Goal: Task Accomplishment & Management: Use online tool/utility

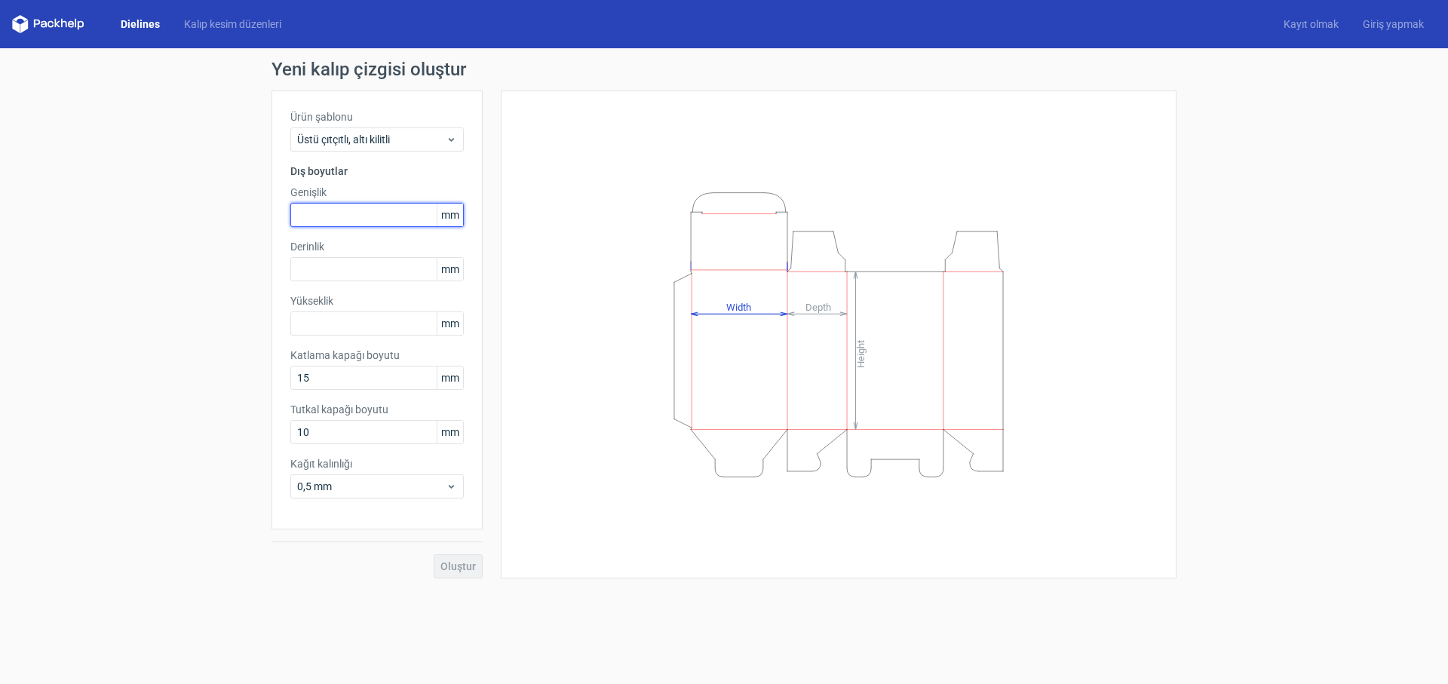
click at [342, 220] on input "text" at bounding box center [376, 215] width 173 height 24
click at [442, 321] on font "mm" at bounding box center [450, 323] width 18 height 12
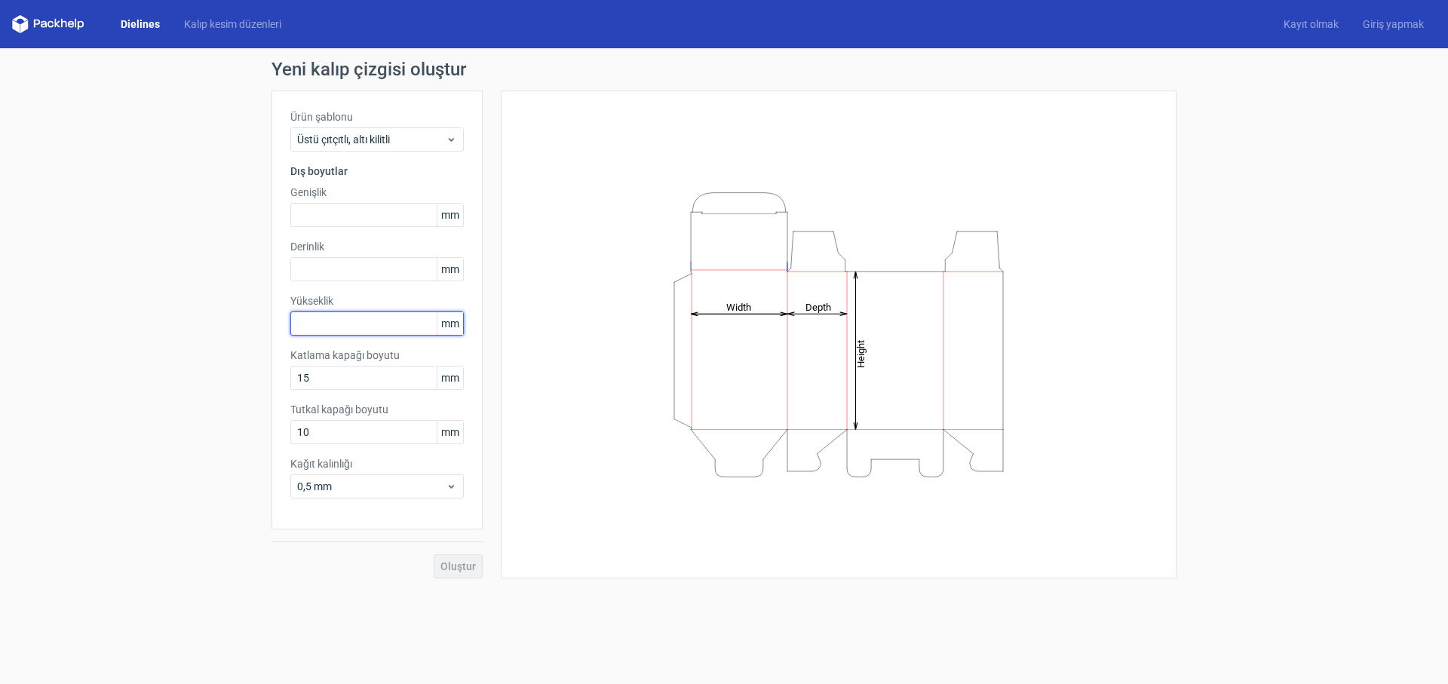
click at [375, 322] on input "text" at bounding box center [376, 323] width 173 height 24
click at [452, 327] on font "mm" at bounding box center [450, 323] width 18 height 12
drag, startPoint x: 447, startPoint y: 326, endPoint x: 439, endPoint y: 327, distance: 8.3
click at [439, 327] on span "mm" at bounding box center [450, 323] width 26 height 23
click at [339, 331] on input "25" at bounding box center [376, 323] width 173 height 24
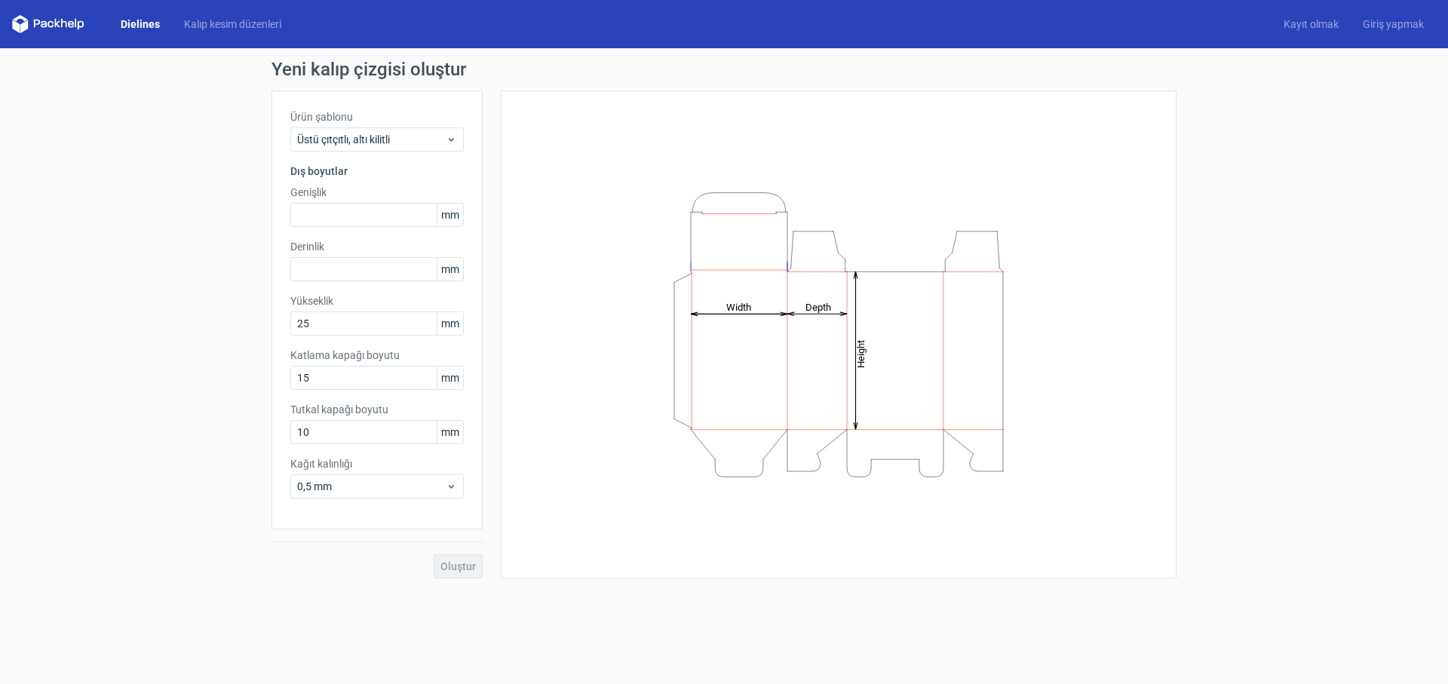
click at [451, 320] on font "mm" at bounding box center [450, 323] width 18 height 12
click at [440, 139] on span "Üstü çıtçıtlı, altı kilitli" at bounding box center [371, 139] width 149 height 15
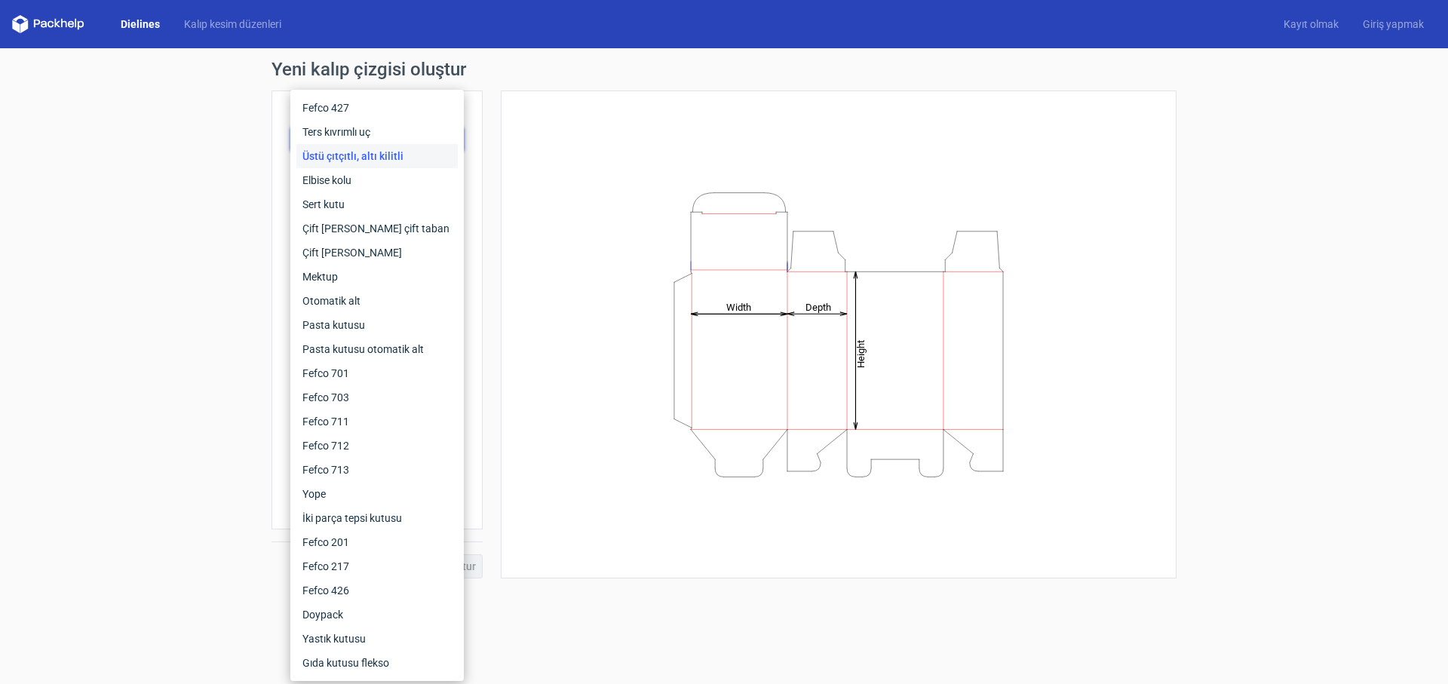
click at [533, 134] on div "Height Depth Width" at bounding box center [838, 334] width 638 height 450
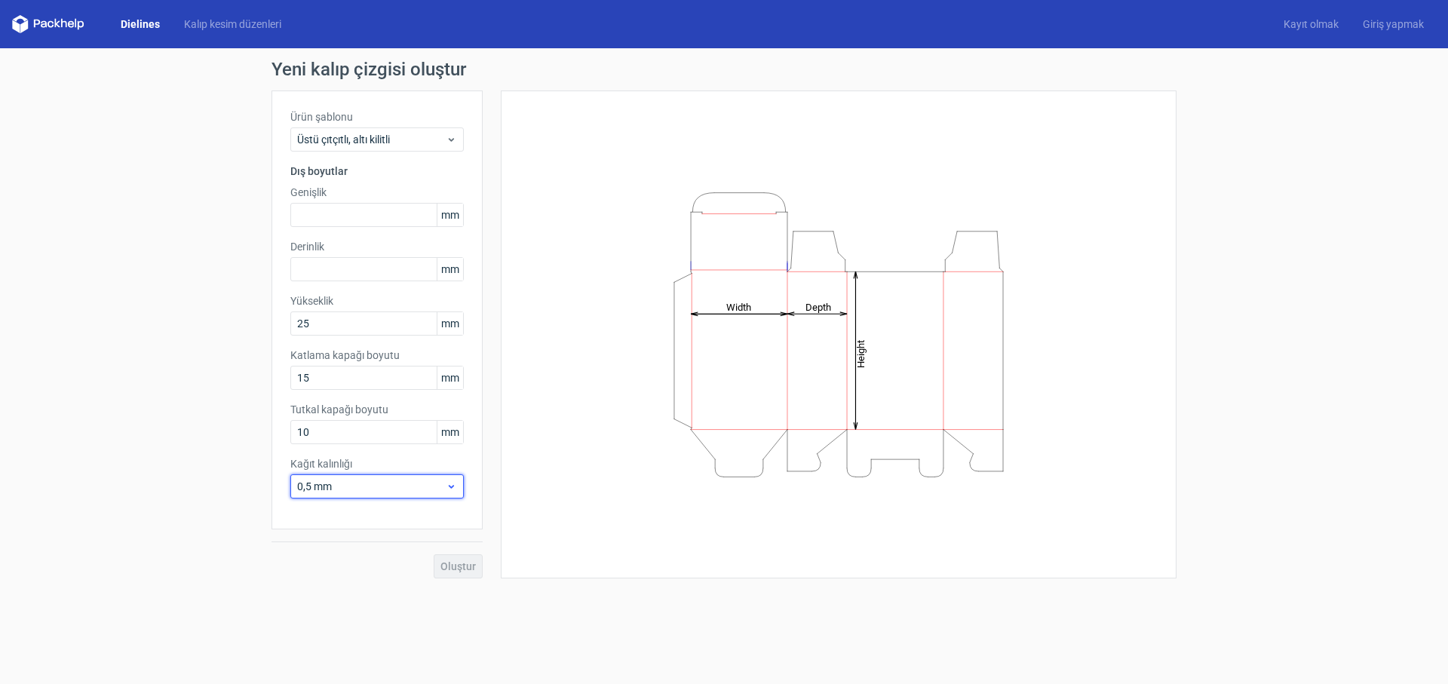
click at [400, 488] on span "0,5 mm" at bounding box center [371, 486] width 149 height 15
click at [354, 333] on input "25" at bounding box center [376, 323] width 173 height 24
type input "250"
click at [342, 269] on input "text" at bounding box center [376, 269] width 173 height 24
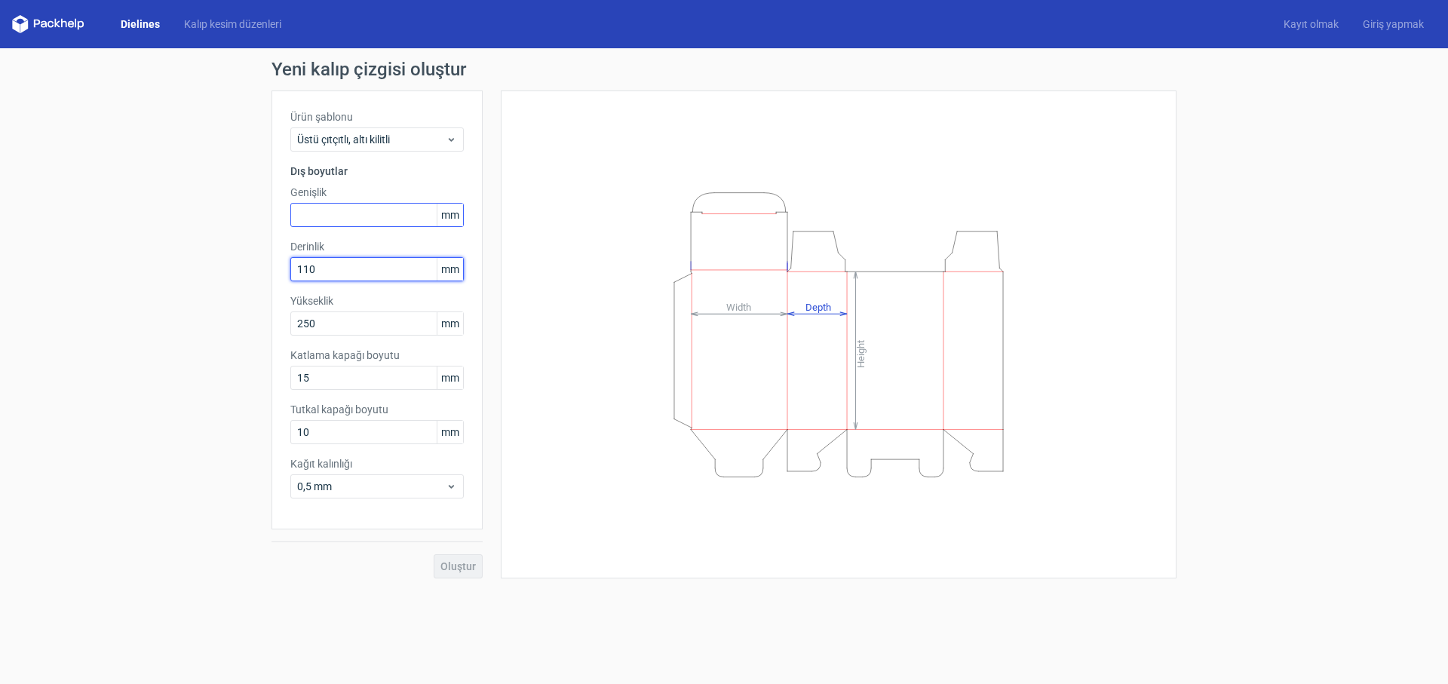
type input "110"
click at [406, 212] on input "text" at bounding box center [376, 215] width 173 height 24
type input "250"
click at [185, 325] on div "Yeni kalıp çizgisi oluştur Ürün şablonu Üstü çıtçıtlı, altı kilitli Dış boyutla…" at bounding box center [724, 319] width 1448 height 542
click at [452, 565] on font "Oluştur" at bounding box center [457, 566] width 35 height 12
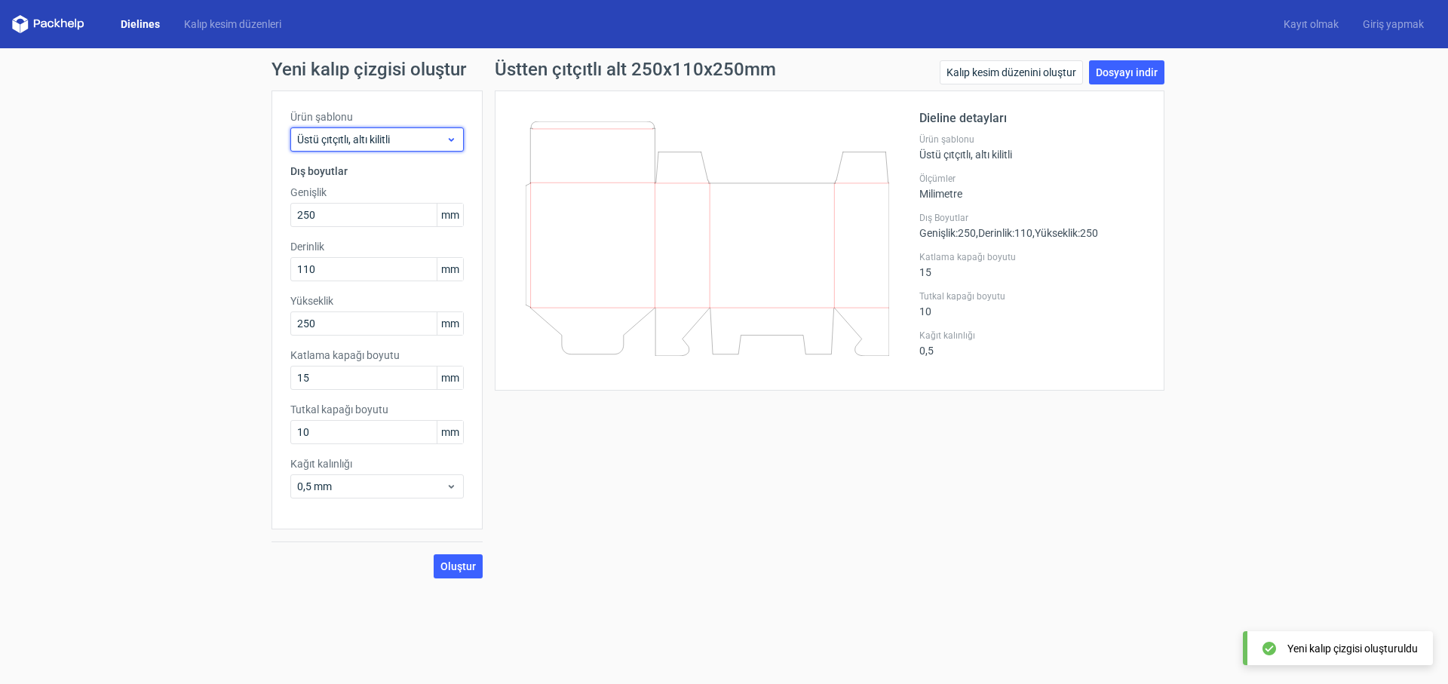
click at [397, 136] on span "Üstü çıtçıtlı, altı kilitli" at bounding box center [371, 139] width 149 height 15
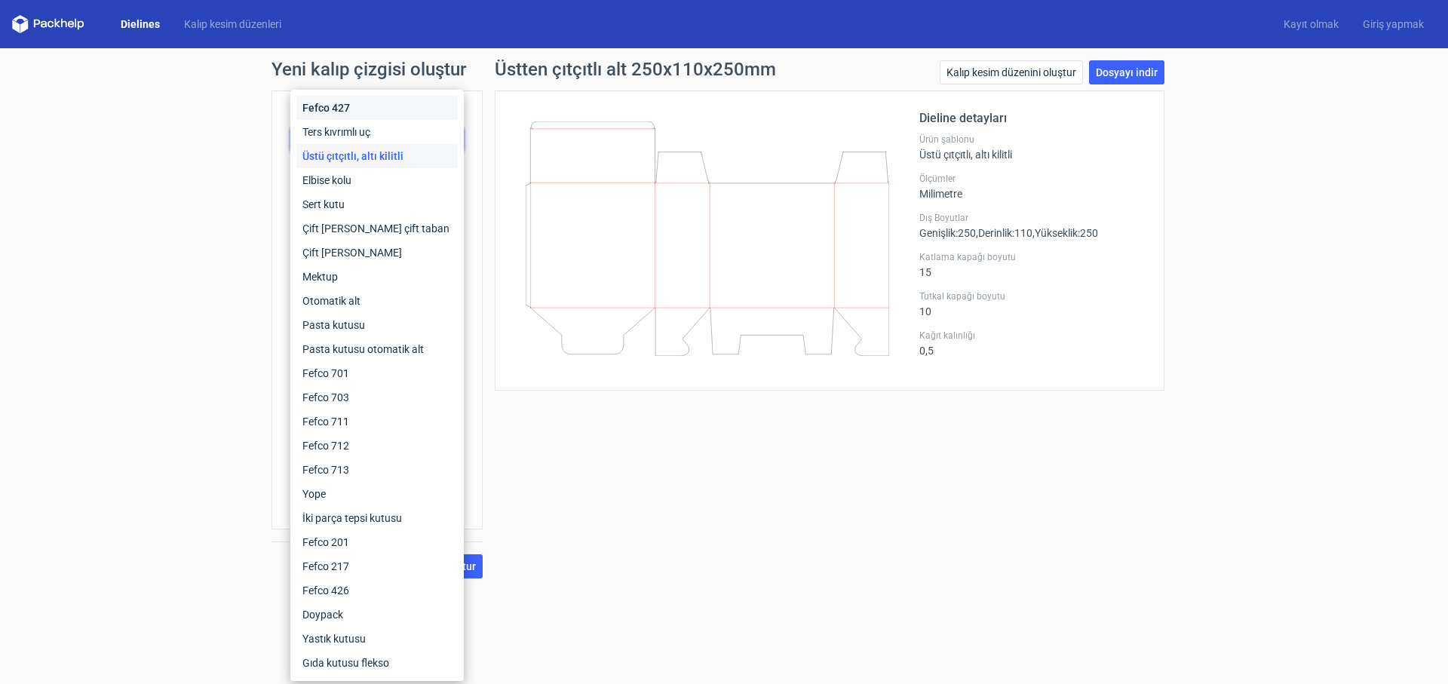
click at [398, 118] on div "Fefco 427" at bounding box center [376, 108] width 161 height 24
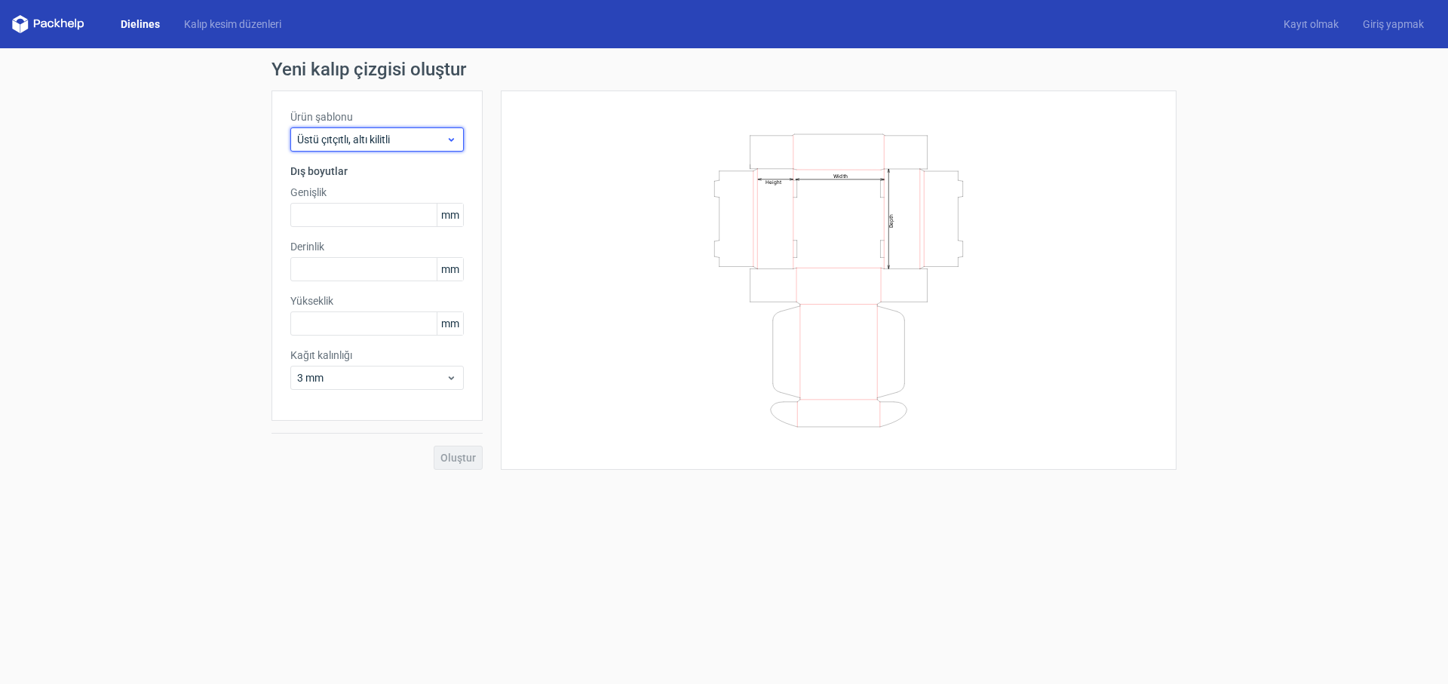
click at [347, 133] on font "Üstü çıtçıtlı, altı kilitli" at bounding box center [343, 139] width 93 height 12
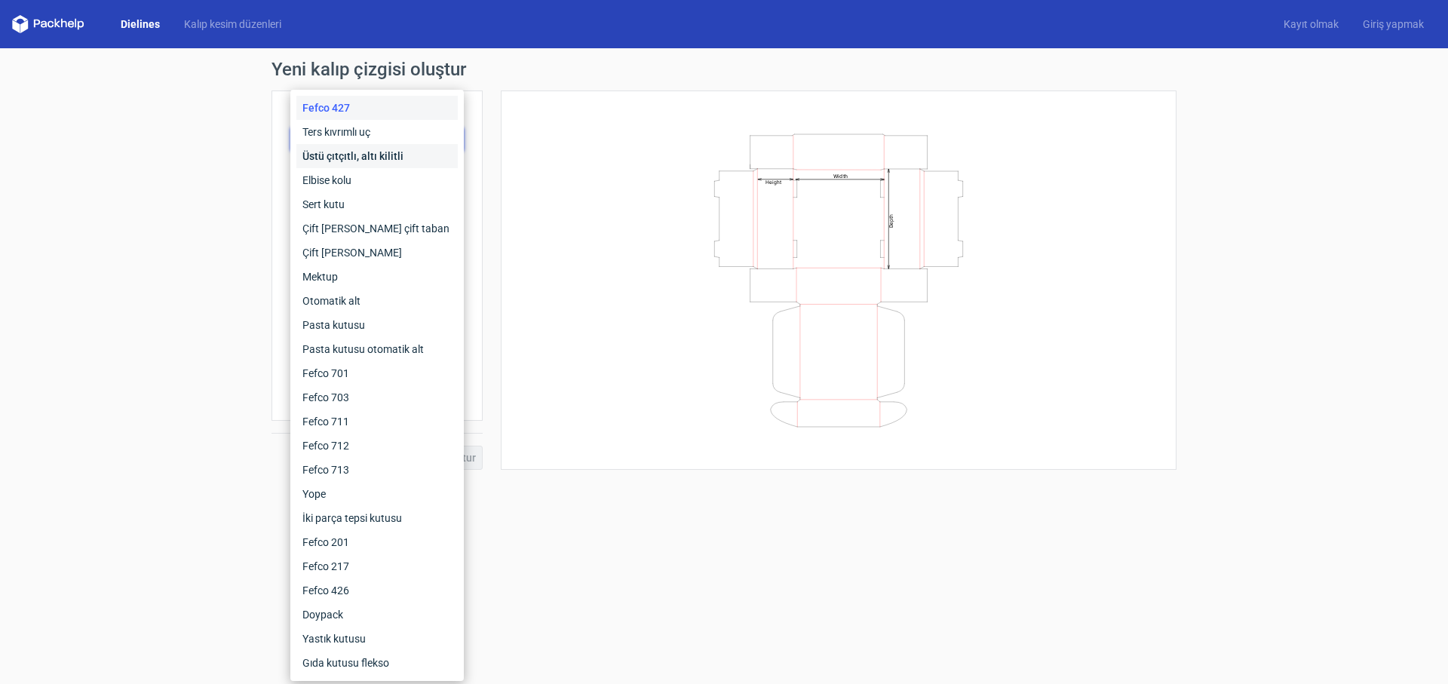
click at [372, 159] on font "Üstü çıtçıtlı, altı kilitli" at bounding box center [352, 156] width 101 height 12
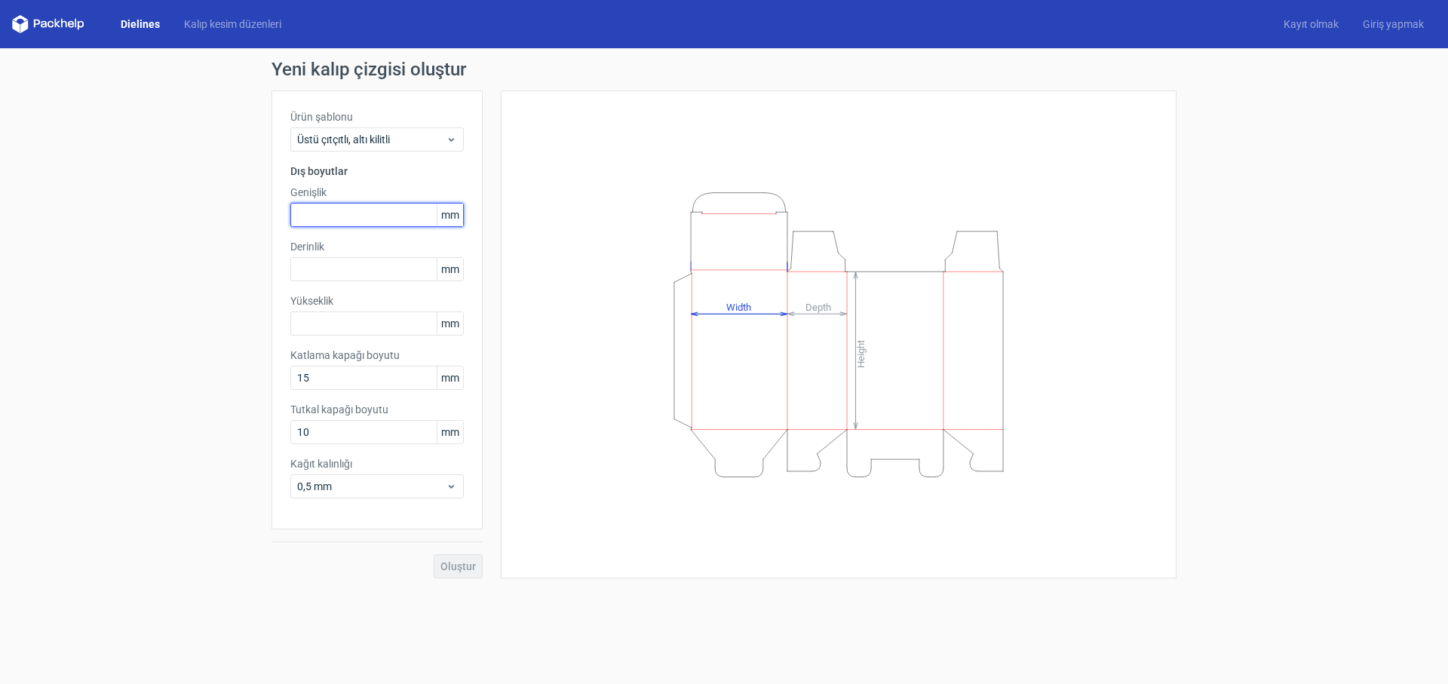
click at [357, 207] on input "text" at bounding box center [376, 215] width 173 height 24
type input "250"
click at [332, 261] on input "25" at bounding box center [376, 269] width 173 height 24
type input "2"
type input "110"
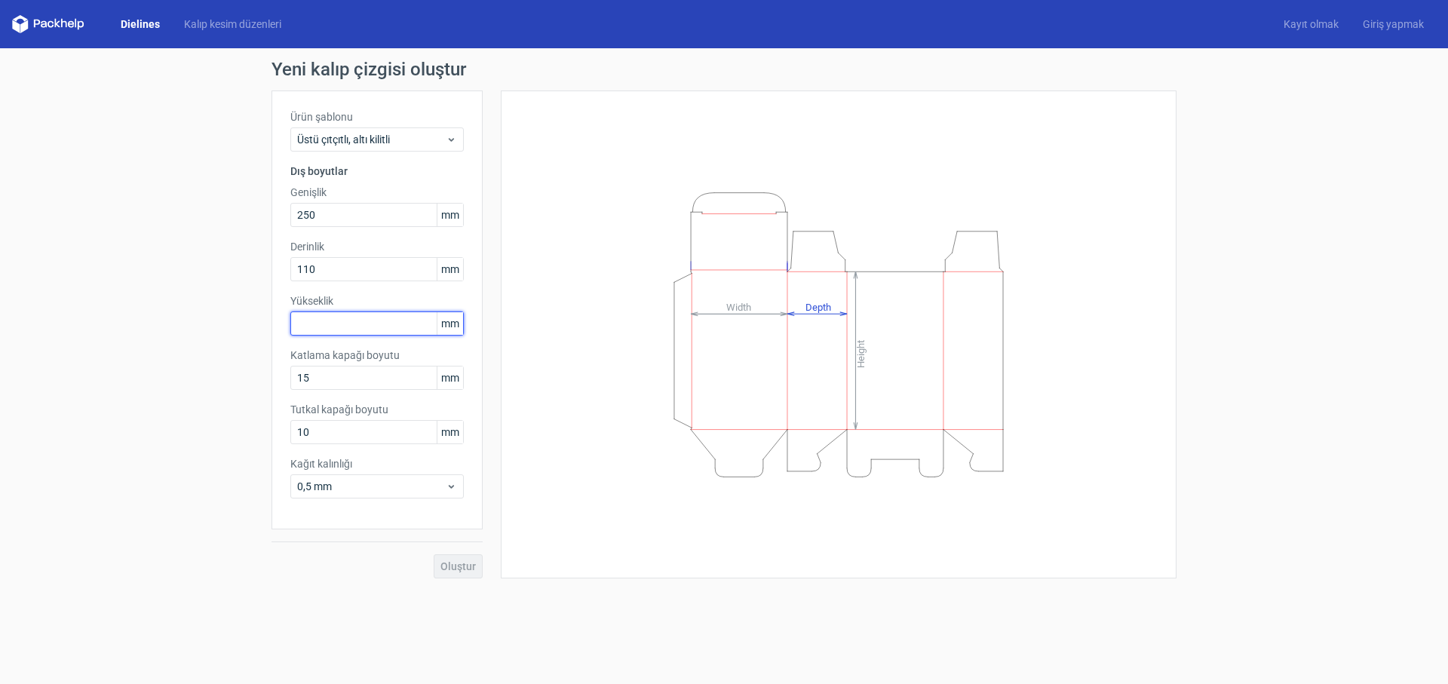
click at [333, 326] on input "text" at bounding box center [376, 323] width 173 height 24
type input "250"
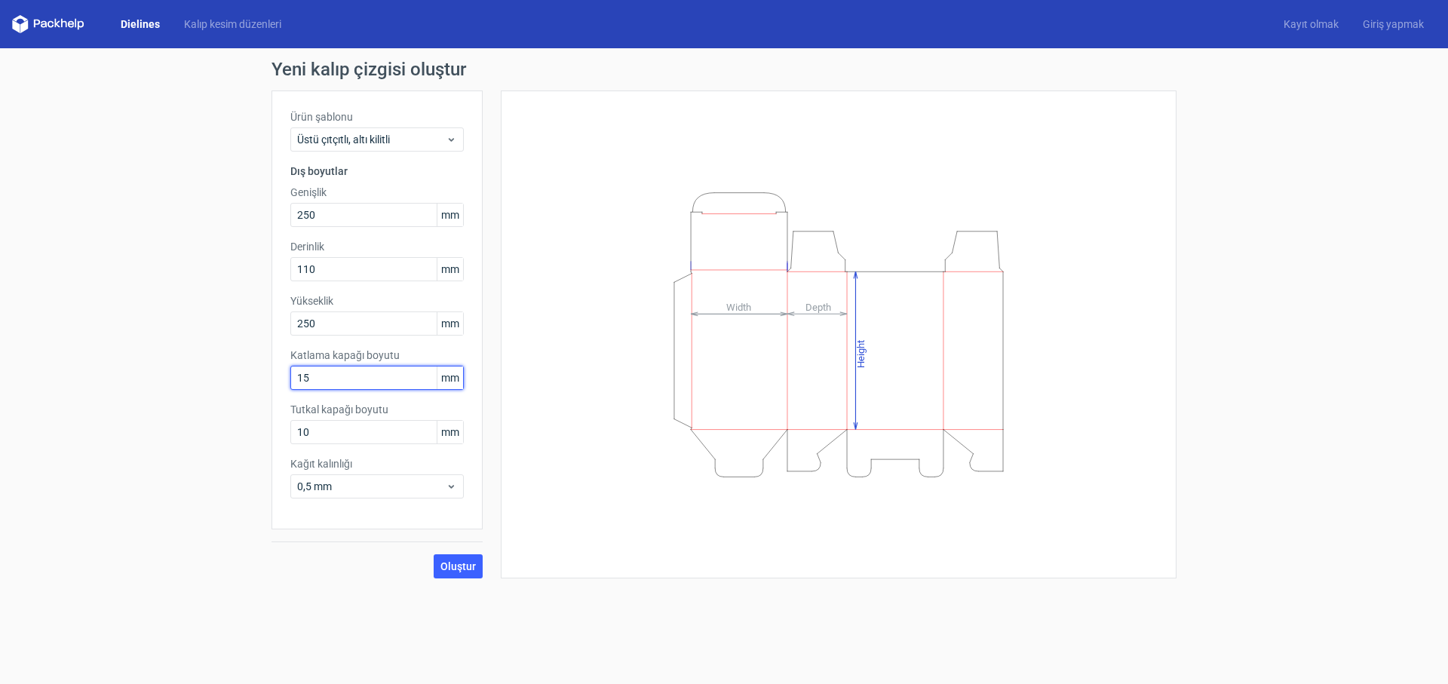
click at [334, 378] on input "15" at bounding box center [376, 378] width 173 height 24
click at [376, 492] on span "0,5 mm" at bounding box center [371, 486] width 149 height 15
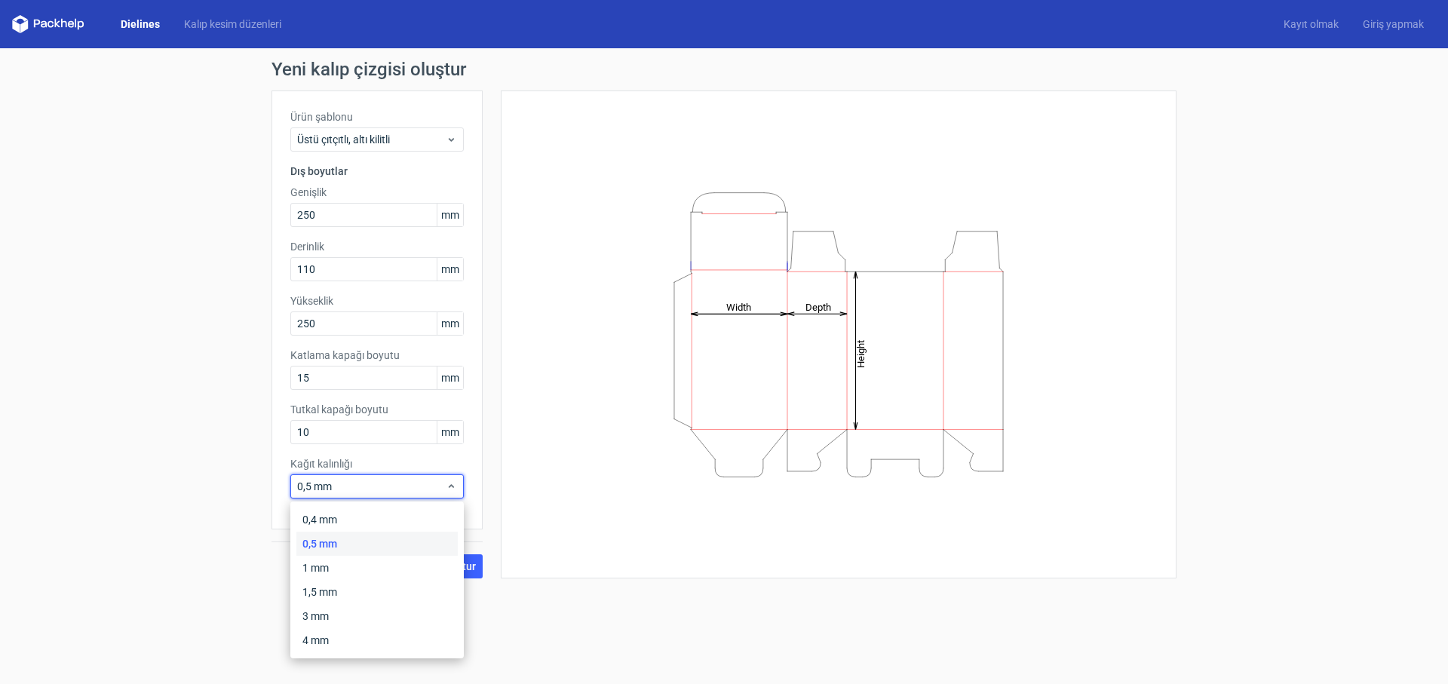
click at [508, 598] on form "Yeni kalıp çizgisi oluştur Ürün şablonu Üstü çıtçıtlı, altı kilitli Dış boyutla…" at bounding box center [724, 366] width 1448 height 636
click at [415, 489] on span "0,5 mm" at bounding box center [371, 486] width 149 height 15
click at [393, 596] on div "1,5 mm" at bounding box center [376, 592] width 161 height 24
click at [388, 490] on span "0,5 mm" at bounding box center [371, 486] width 149 height 15
click at [379, 568] on div "1 mm" at bounding box center [376, 568] width 161 height 24
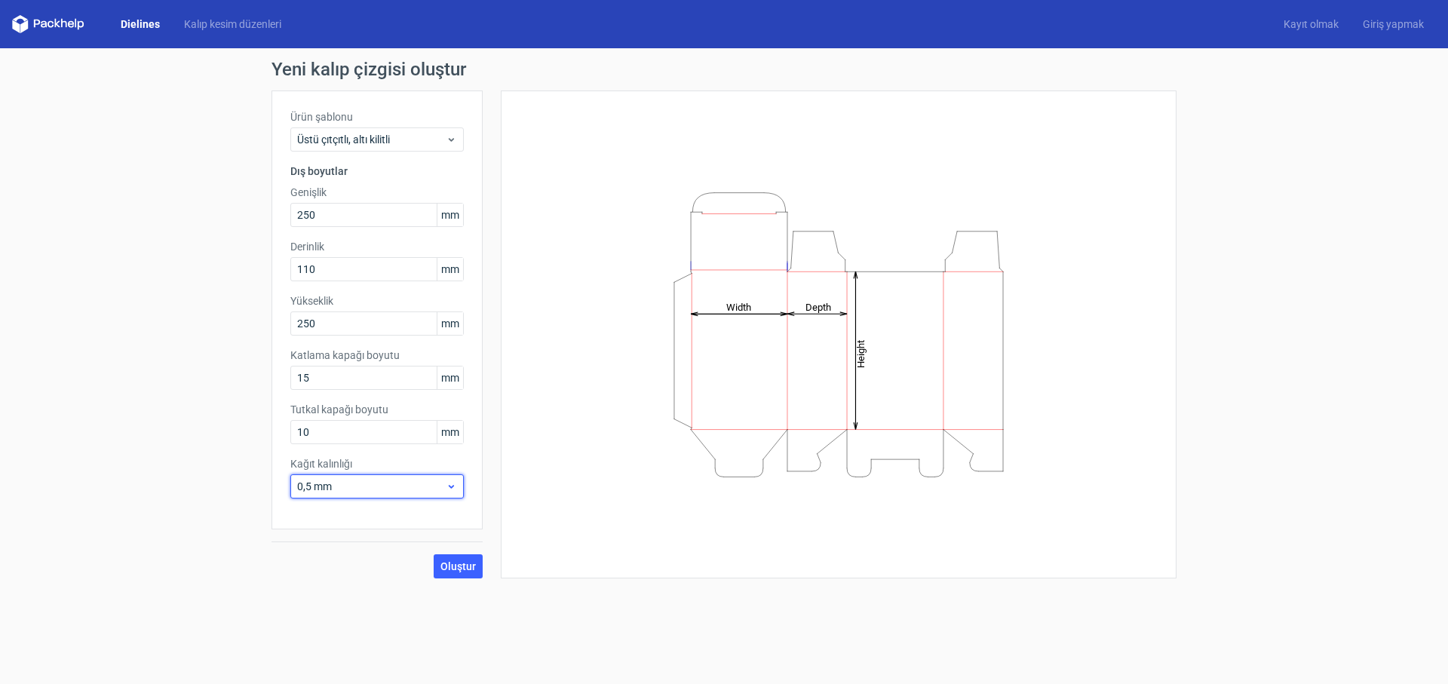
click at [392, 497] on div "0,5 mm" at bounding box center [376, 486] width 173 height 24
click at [366, 532] on div "0,5 mm" at bounding box center [376, 544] width 161 height 24
click at [381, 479] on span "0,5 mm" at bounding box center [371, 486] width 149 height 15
click at [366, 510] on div "0,4 mm" at bounding box center [376, 519] width 161 height 24
click at [390, 479] on span "0,5 mm" at bounding box center [371, 486] width 149 height 15
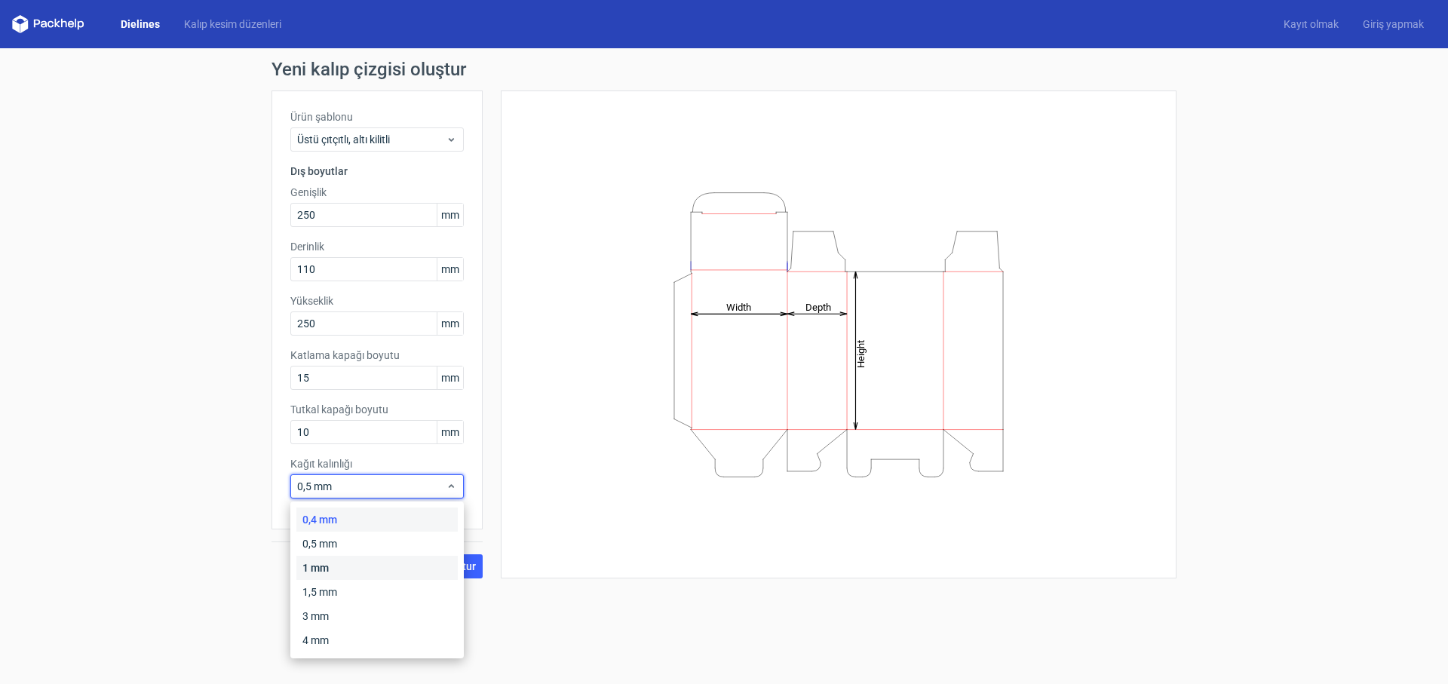
click at [358, 557] on div "1 mm" at bounding box center [376, 568] width 161 height 24
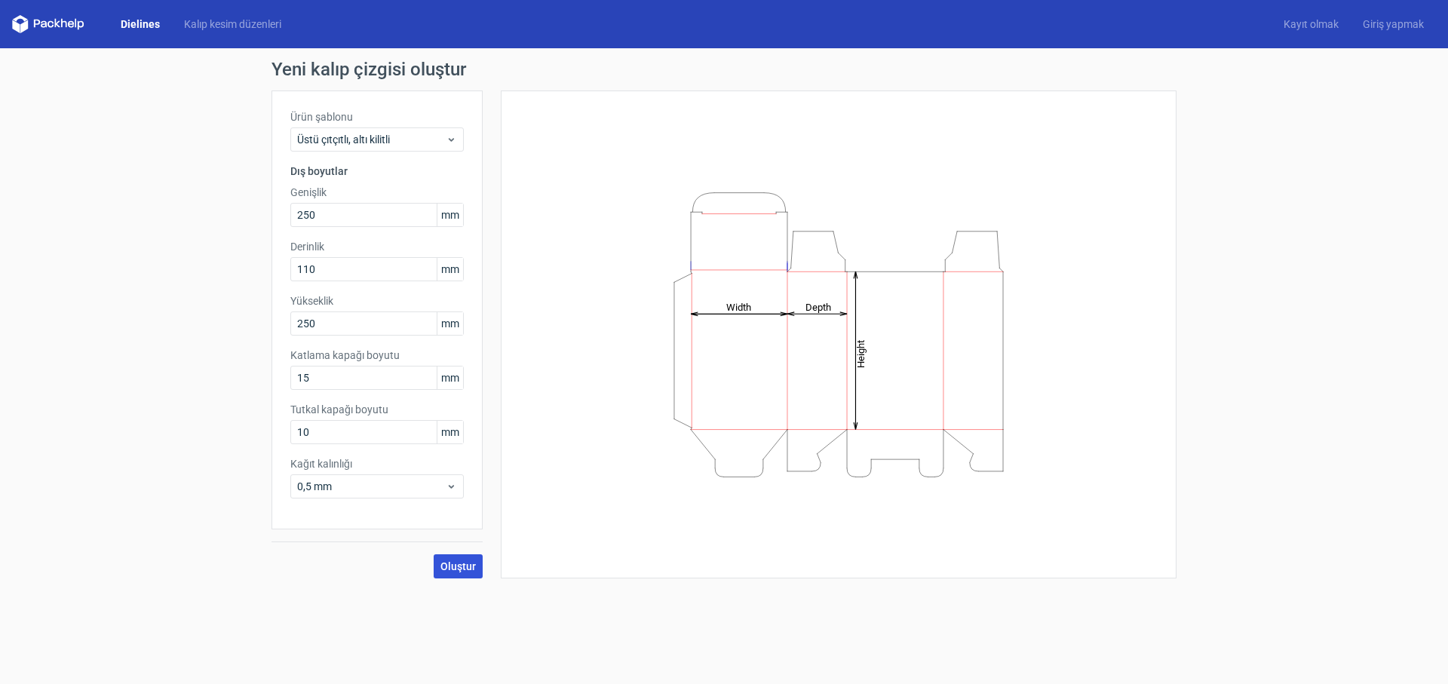
click at [466, 571] on font "Oluştur" at bounding box center [457, 566] width 35 height 12
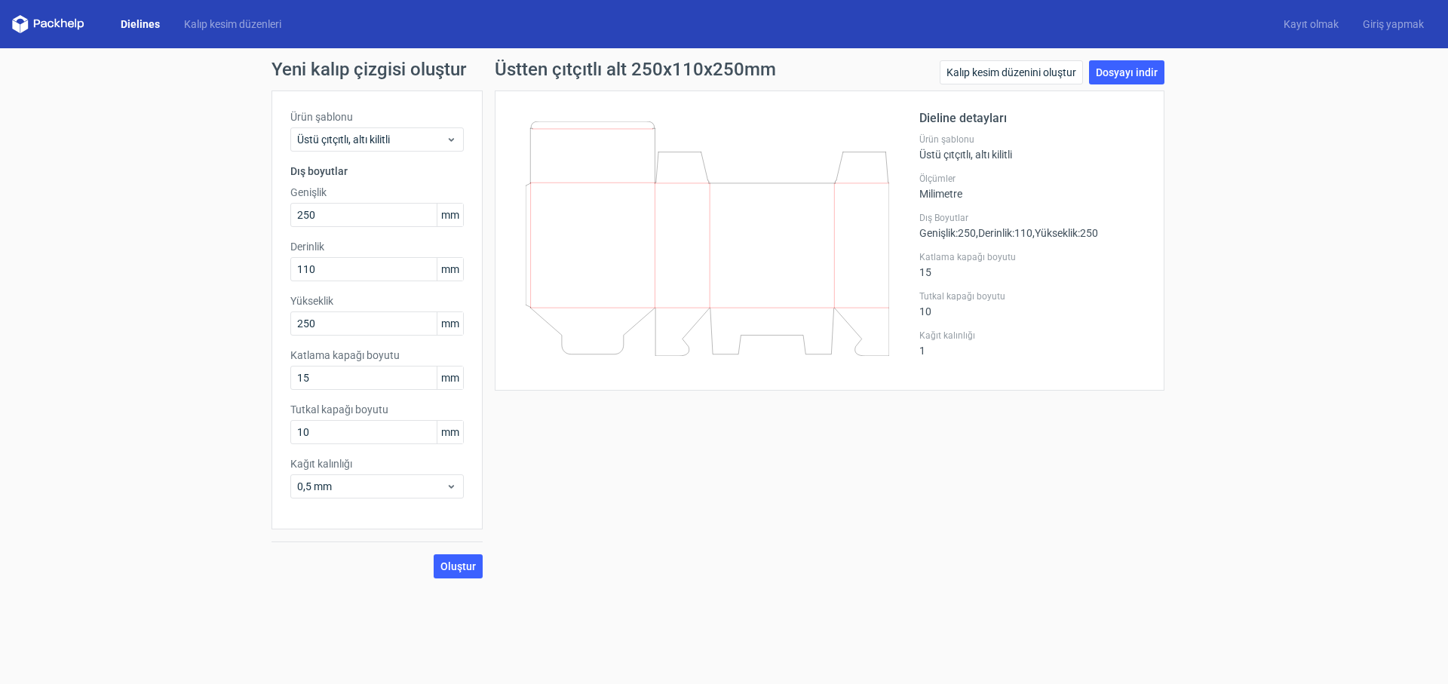
drag, startPoint x: 553, startPoint y: 216, endPoint x: 602, endPoint y: 174, distance: 64.1
click at [602, 174] on icon at bounding box center [706, 238] width 363 height 234
click at [1160, 68] on link "Dosyayı indir" at bounding box center [1126, 72] width 75 height 24
click at [357, 142] on font "Üstü çıtçıtlı, altı kilitli" at bounding box center [343, 139] width 93 height 12
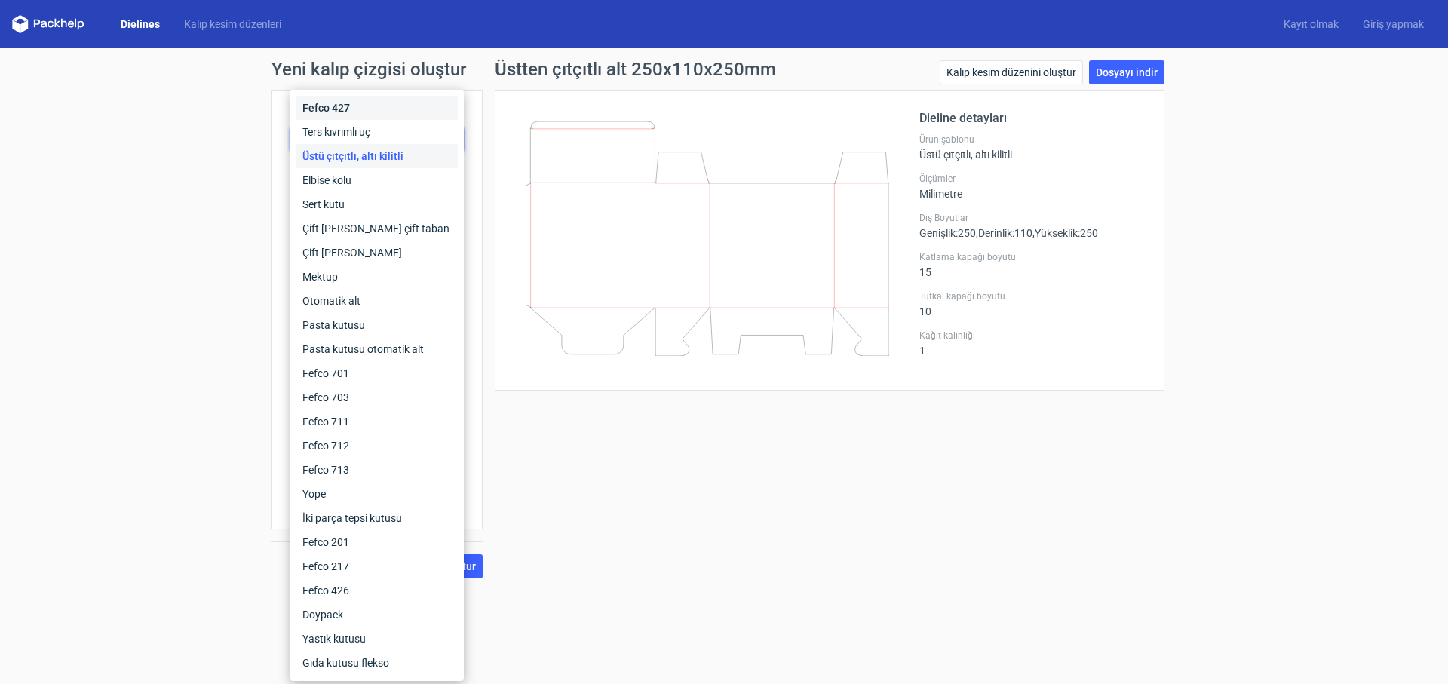
click at [367, 107] on div "Fefco 427" at bounding box center [376, 108] width 161 height 24
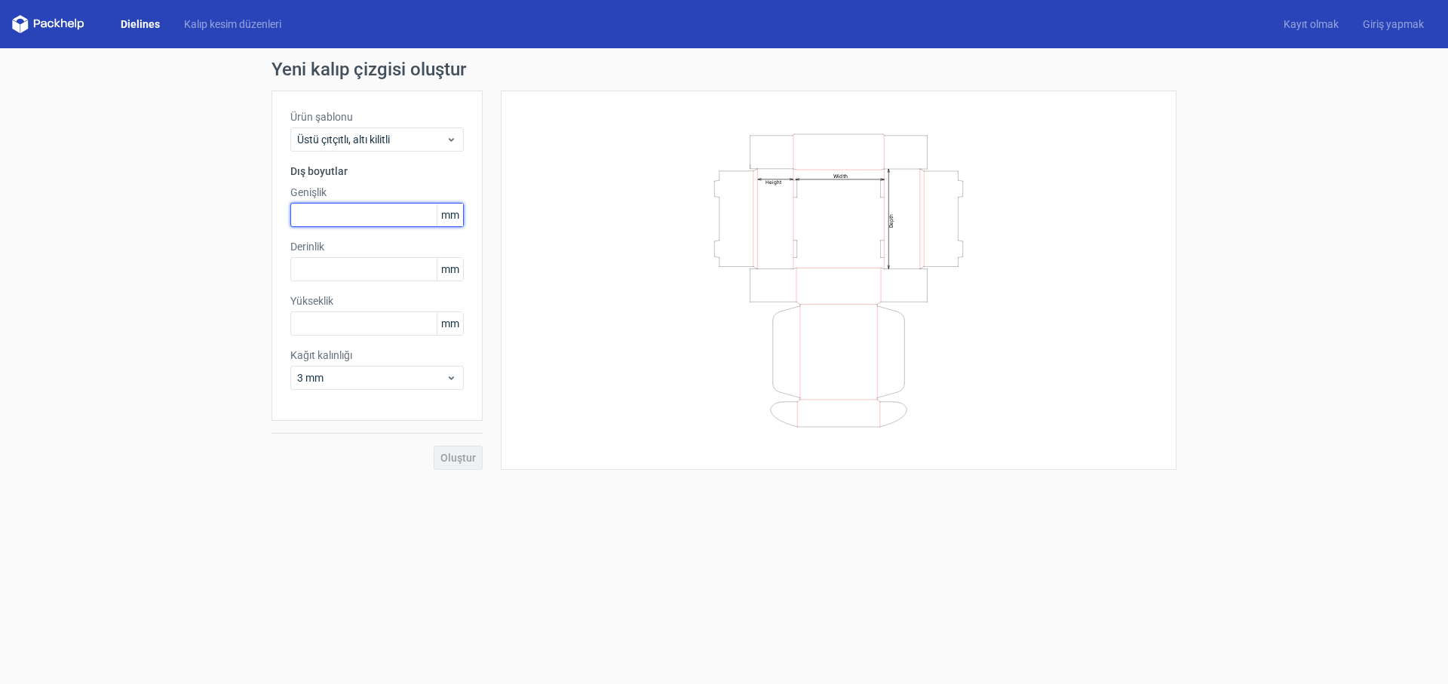
click at [342, 205] on input "text" at bounding box center [376, 215] width 173 height 24
click at [352, 155] on div "Ürün şablonu Üstü çıtçıtlı, altı kilitli Dış boyutlar Genişlik mm Derinlik mm Y…" at bounding box center [376, 255] width 211 height 330
click at [357, 143] on font "Üstü çıtçıtlı, altı kilitli" at bounding box center [343, 139] width 93 height 12
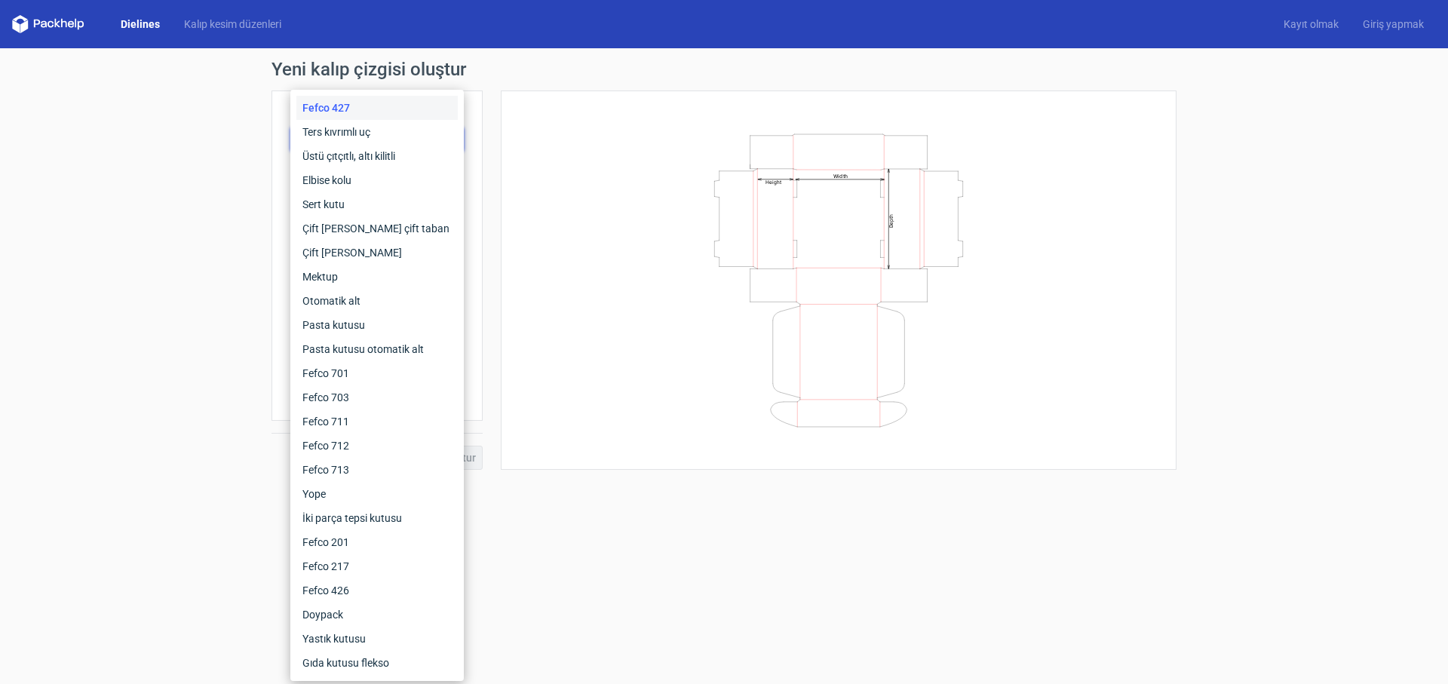
click at [385, 100] on div "Fefco 427" at bounding box center [376, 108] width 161 height 24
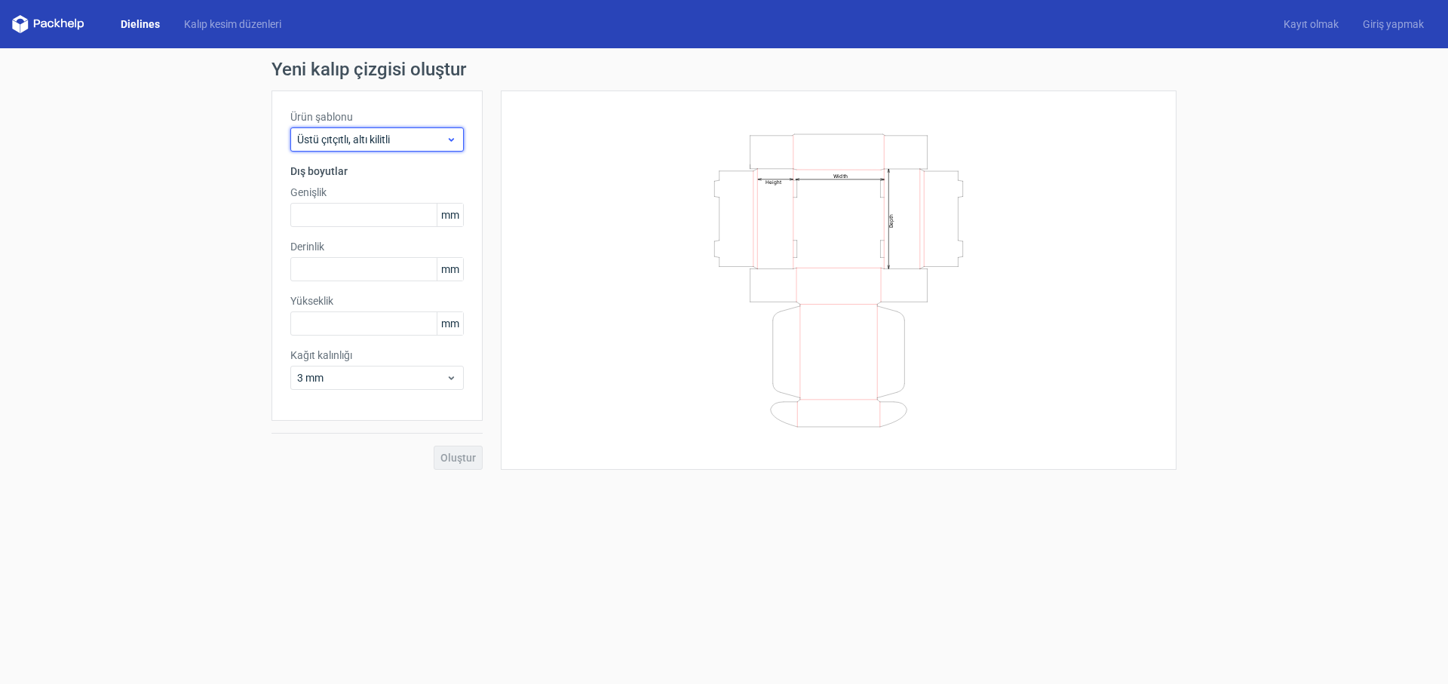
click at [373, 142] on font "Üstü çıtçıtlı, altı kilitli" at bounding box center [343, 139] width 93 height 12
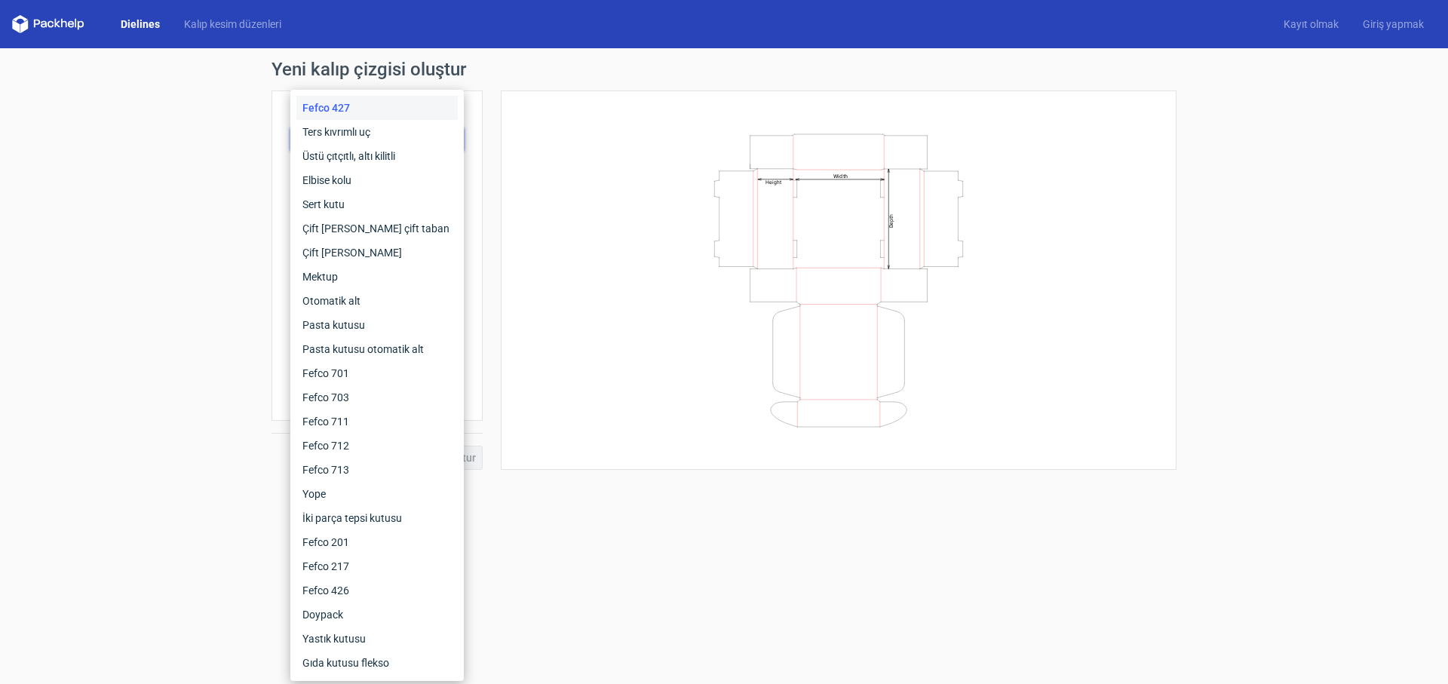
click at [348, 109] on font "Fefco 427" at bounding box center [325, 108] width 47 height 12
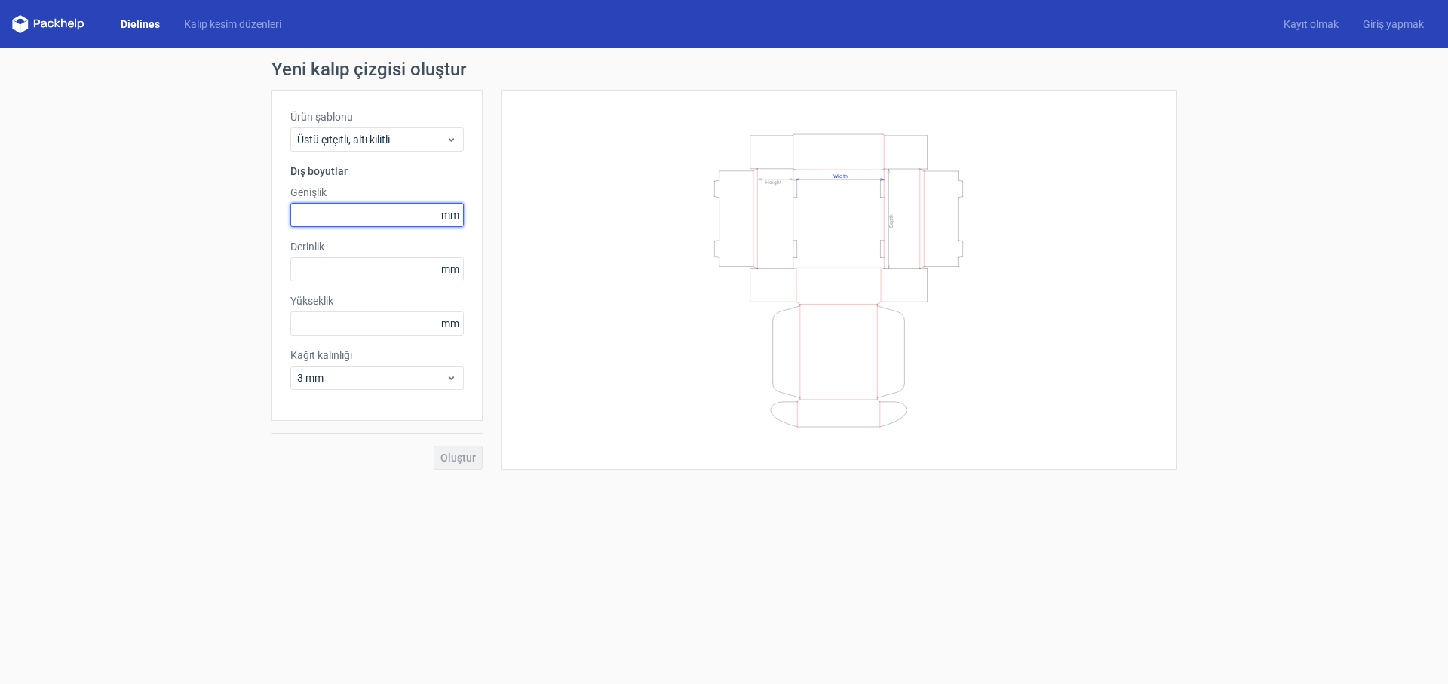
click at [339, 210] on input "text" at bounding box center [376, 215] width 173 height 24
type input "250"
click at [333, 264] on input "text" at bounding box center [376, 269] width 173 height 24
click at [313, 315] on input "text" at bounding box center [376, 323] width 173 height 24
click at [307, 266] on input "110" at bounding box center [376, 269] width 173 height 24
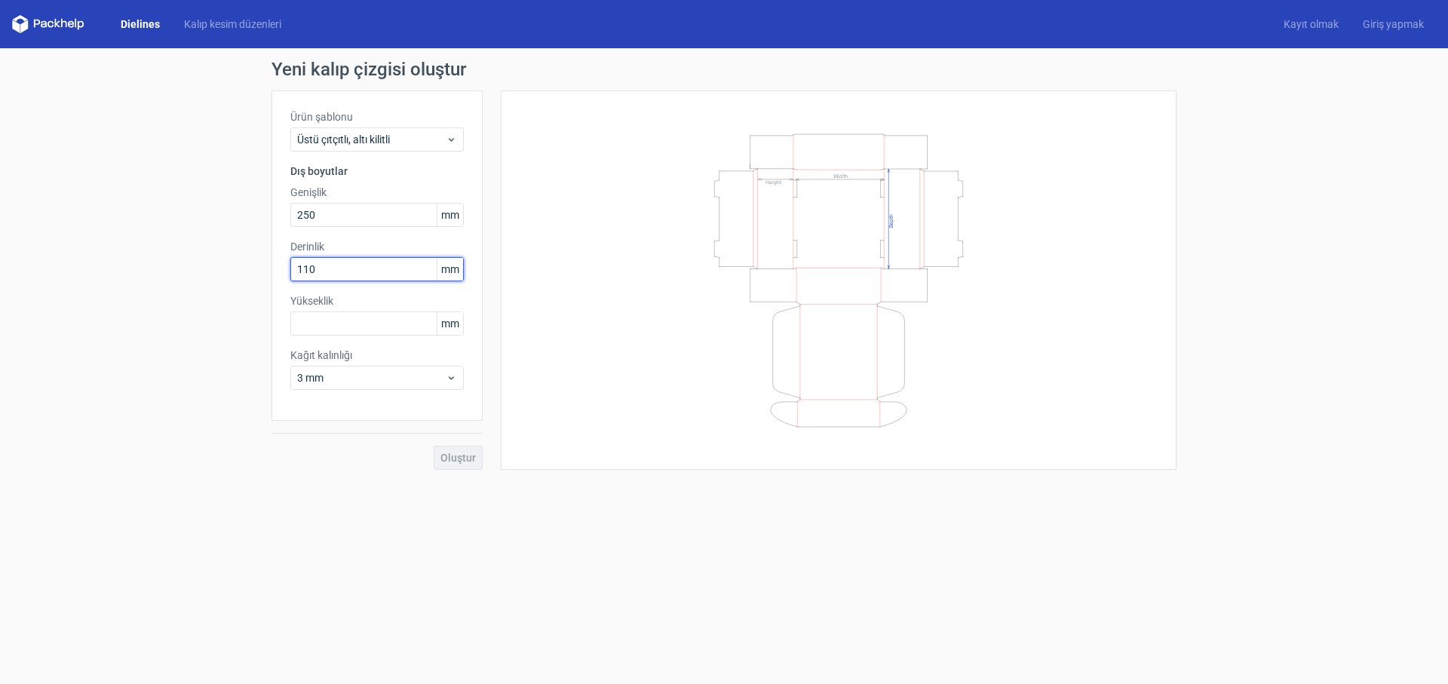
drag, startPoint x: 312, startPoint y: 265, endPoint x: 325, endPoint y: 262, distance: 13.2
click at [325, 262] on input "110" at bounding box center [376, 269] width 173 height 24
type input "5"
type input "115"
click at [323, 320] on input "text" at bounding box center [376, 323] width 173 height 24
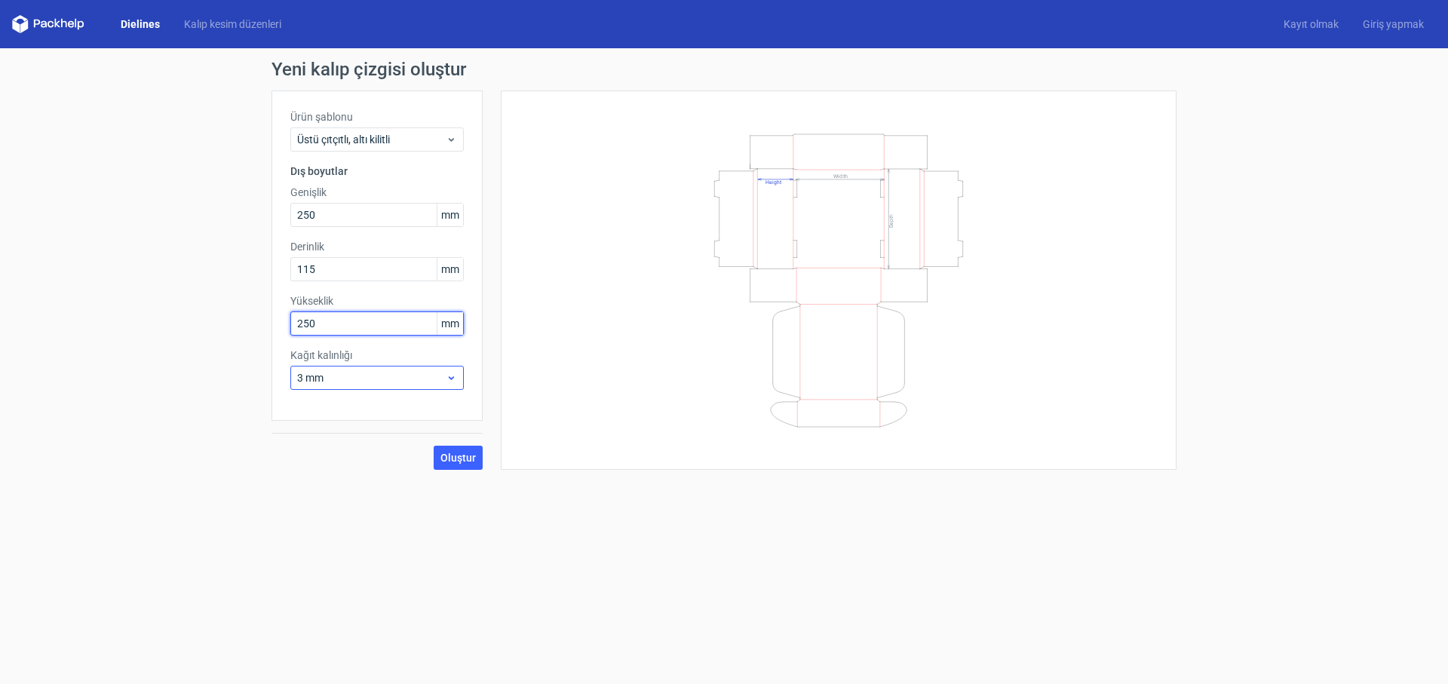
type input "250"
click at [338, 373] on span "3 mm" at bounding box center [371, 377] width 149 height 15
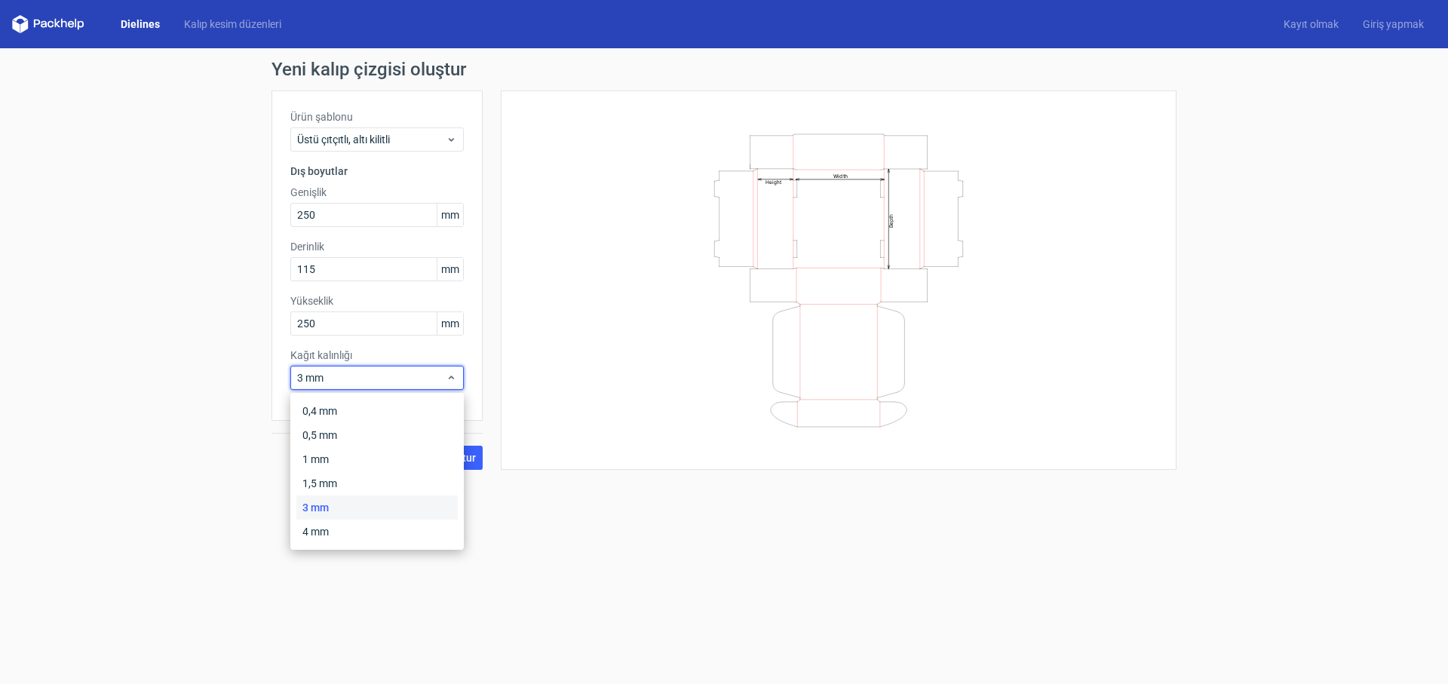
click at [596, 476] on div "Yeni kalıp çizgisi oluştur Ürün şablonu Üstü çıtçıtlı, altı kilitli Dış boyutla…" at bounding box center [724, 265] width 1448 height 434
click at [455, 449] on button "Oluştur" at bounding box center [458, 458] width 49 height 24
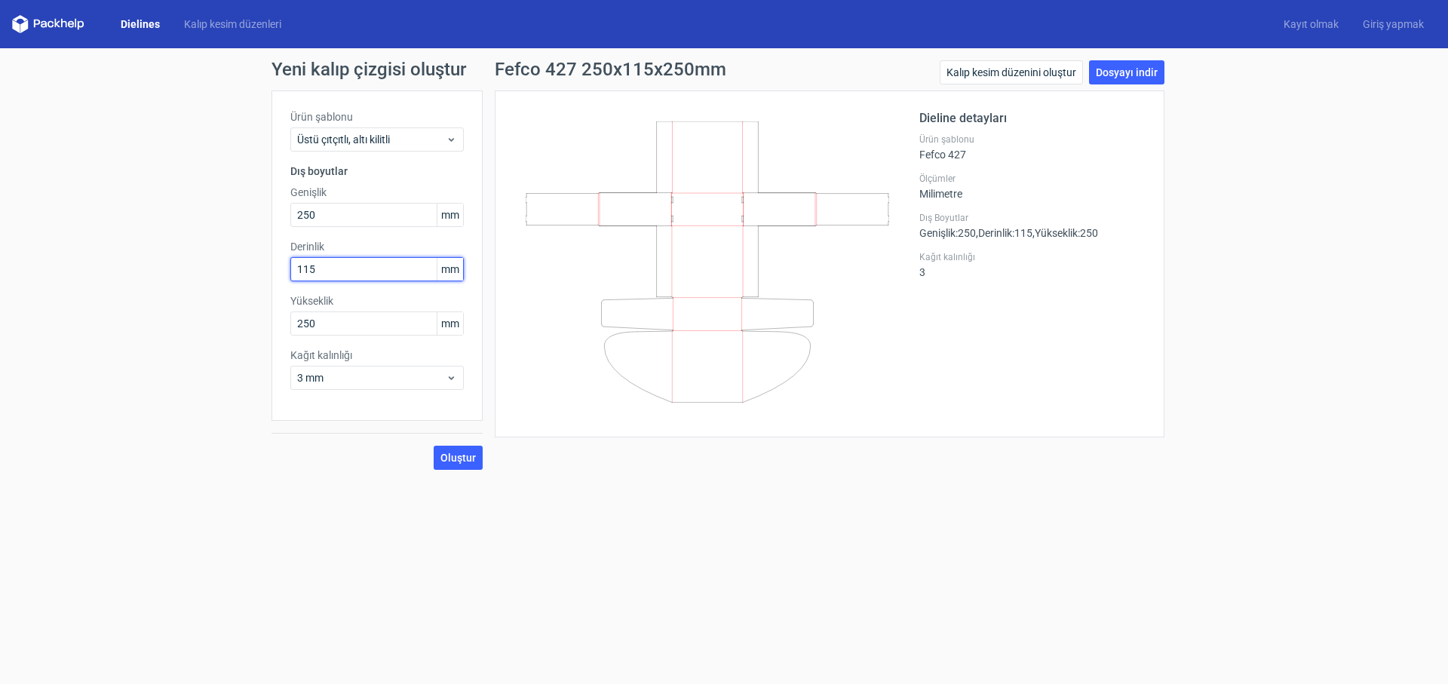
click at [354, 268] on input "115" at bounding box center [376, 269] width 173 height 24
click at [452, 458] on font "Oluştur" at bounding box center [457, 458] width 35 height 12
click at [310, 272] on input "120" at bounding box center [376, 269] width 173 height 24
type input "140"
click at [342, 330] on input "250" at bounding box center [376, 323] width 173 height 24
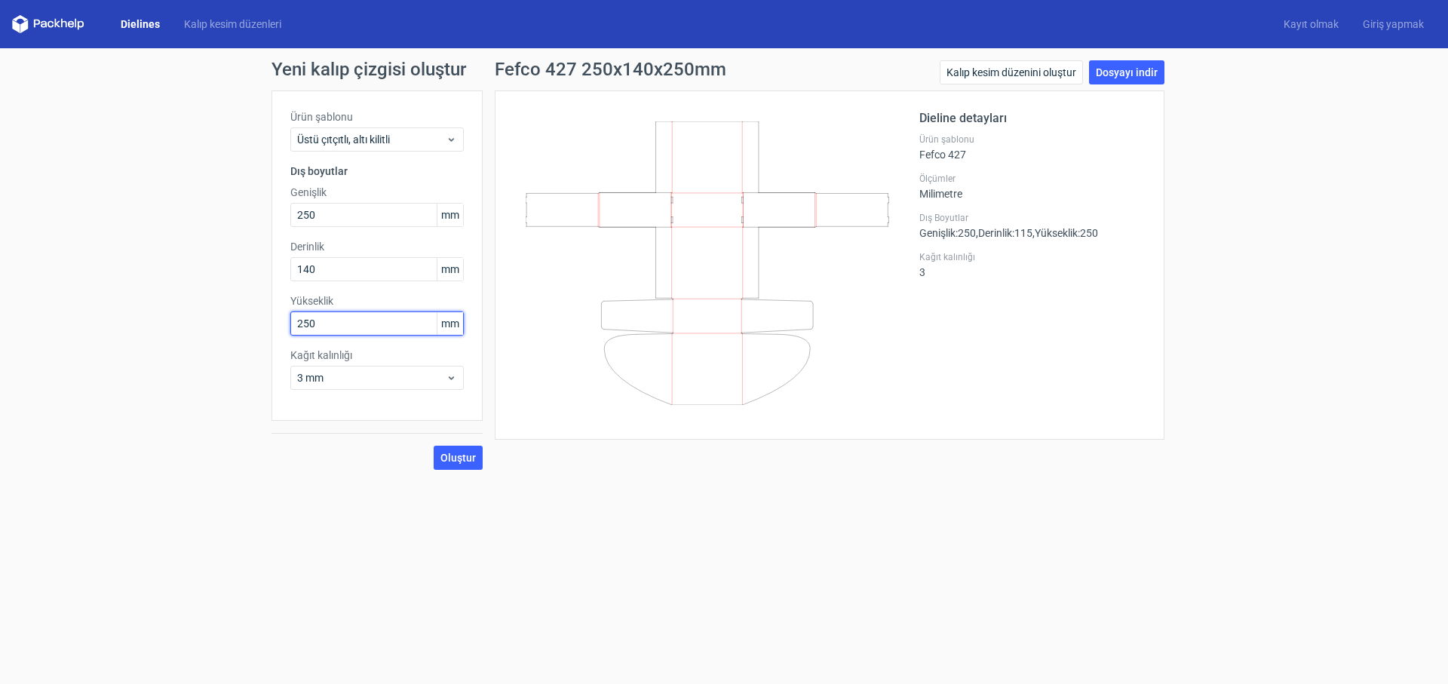
drag, startPoint x: 342, startPoint y: 330, endPoint x: 280, endPoint y: 322, distance: 63.1
click at [282, 323] on div "Ürün şablonu Üstü çıtçıtlı, altı kilitli Dış boyutlar Genişlik 250 mm Derinlik …" at bounding box center [376, 255] width 211 height 330
click at [335, 267] on input "140" at bounding box center [376, 269] width 173 height 24
drag, startPoint x: 350, startPoint y: 323, endPoint x: 266, endPoint y: 324, distance: 83.7
click at [266, 324] on div "Yeni kalıp çizgisi oluştur Ürün şablonu Üstü çıtçıtlı, altı kilitli Dış boyutla…" at bounding box center [724, 265] width 1448 height 434
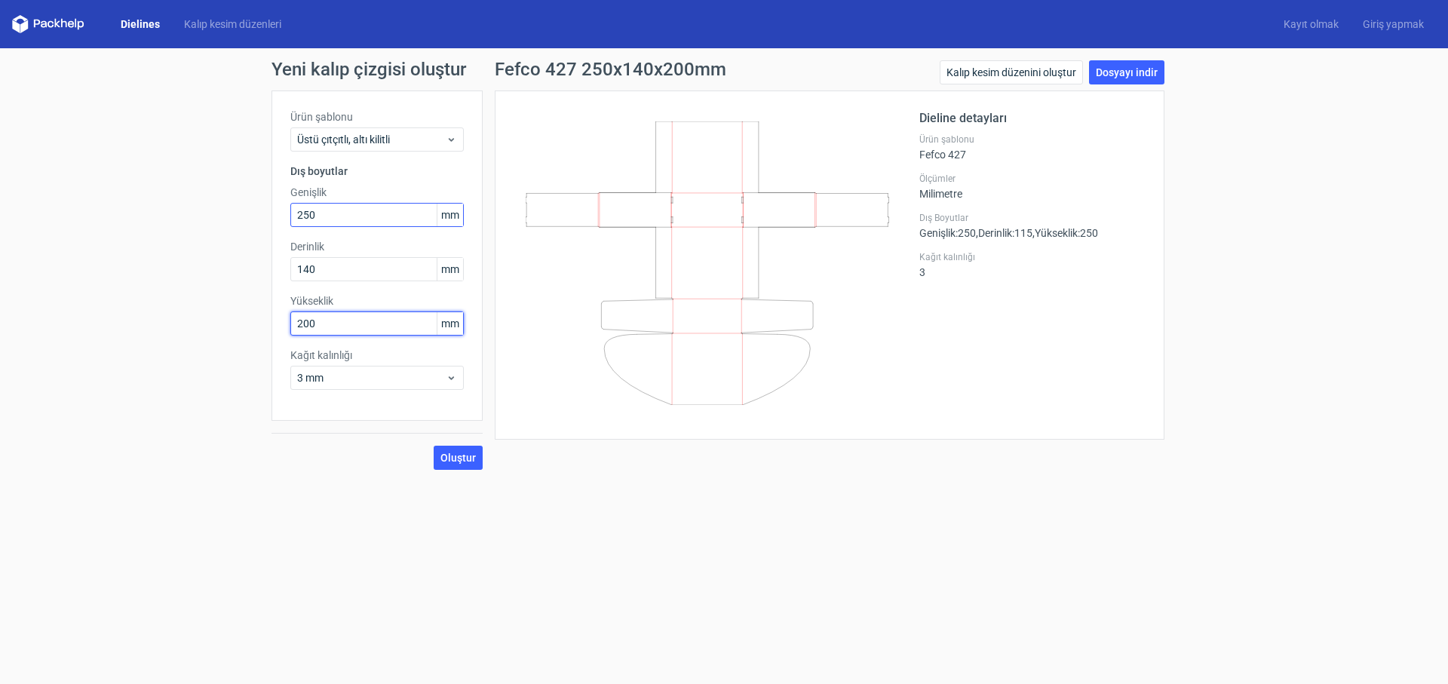
type input "200"
drag, startPoint x: 345, startPoint y: 207, endPoint x: 290, endPoint y: 216, distance: 55.8
click at [290, 216] on input "250" at bounding box center [376, 215] width 173 height 24
click at [332, 218] on input "250" at bounding box center [376, 215] width 173 height 24
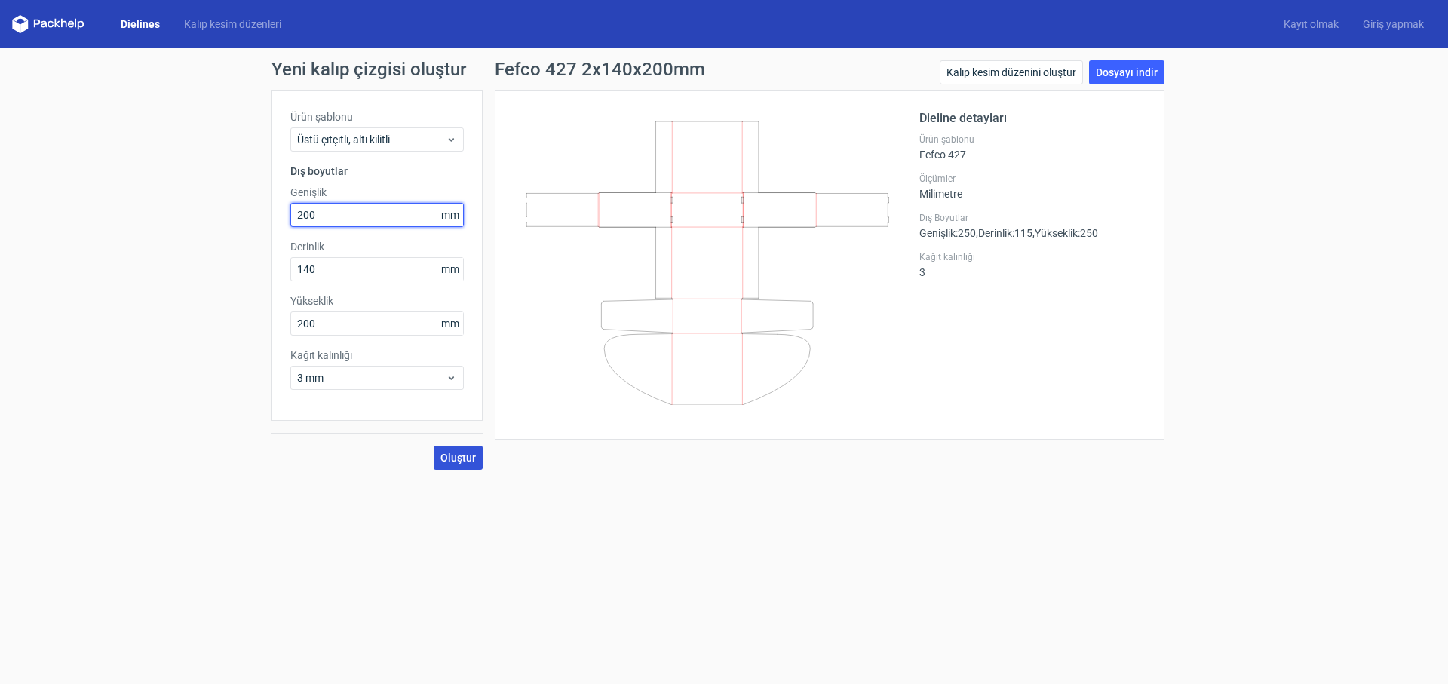
type input "200"
click at [454, 457] on font "Oluştur" at bounding box center [457, 458] width 35 height 12
click at [1123, 81] on link "Dosyayı indir" at bounding box center [1126, 72] width 75 height 24
